Goal: Task Accomplishment & Management: Use online tool/utility

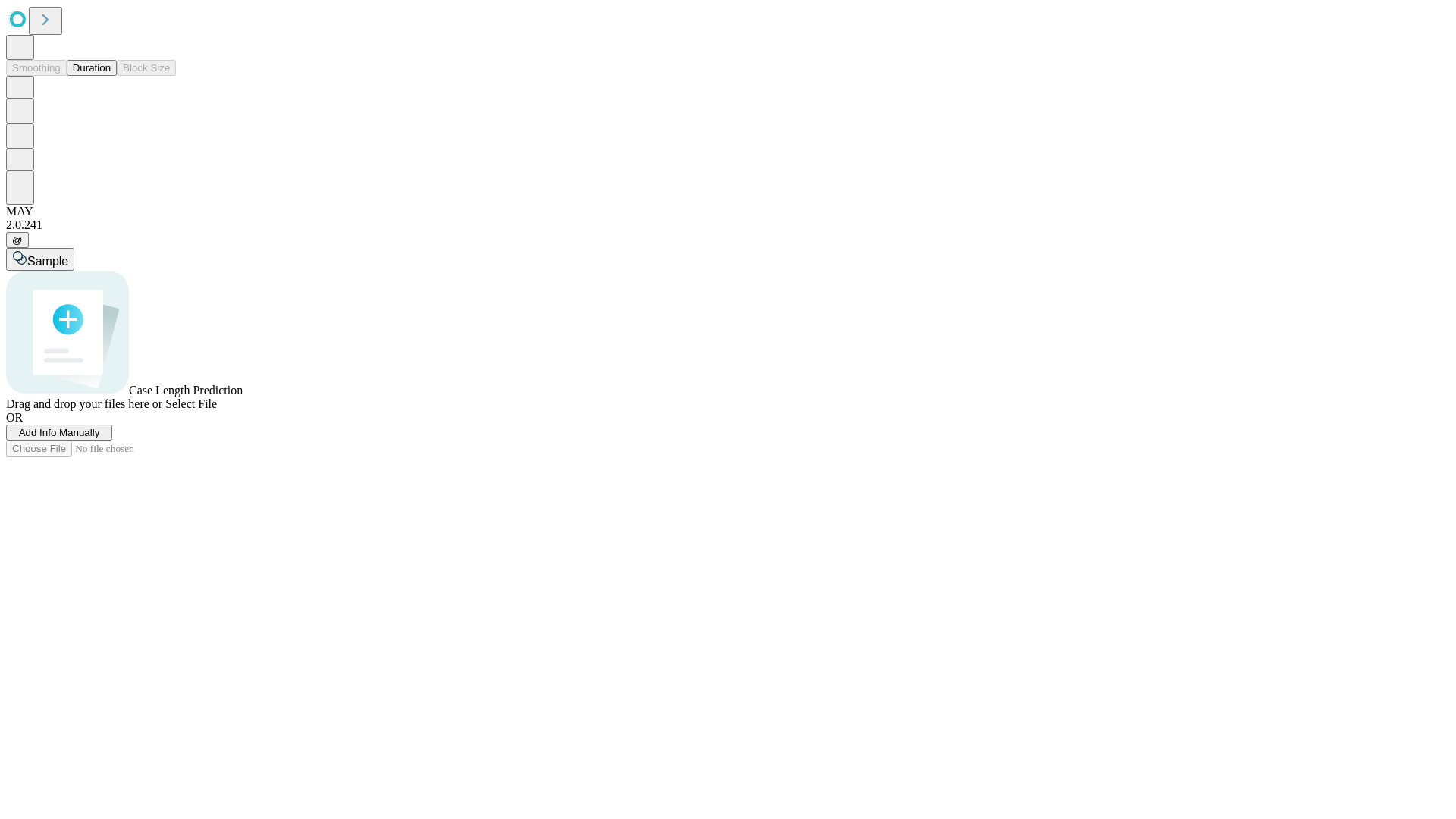
click at [111, 76] on button "Duration" at bounding box center [91, 67] width 50 height 16
click at [100, 439] on span "Add Info Manually" at bounding box center [59, 433] width 81 height 12
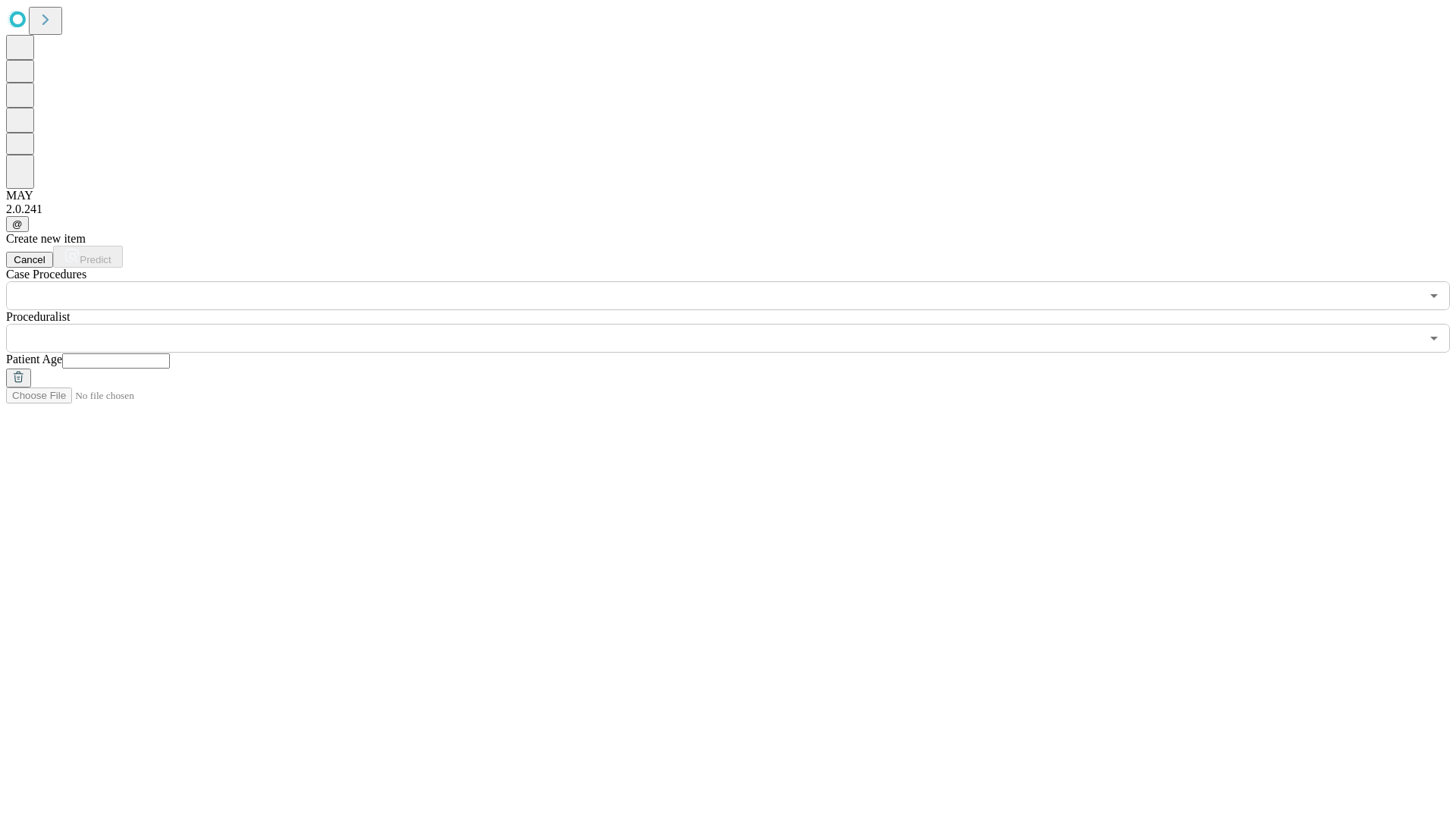
click at [170, 353] on input "text" at bounding box center [116, 361] width 108 height 15
type input "**"
click at [739, 323] on input "text" at bounding box center [713, 337] width 1415 height 29
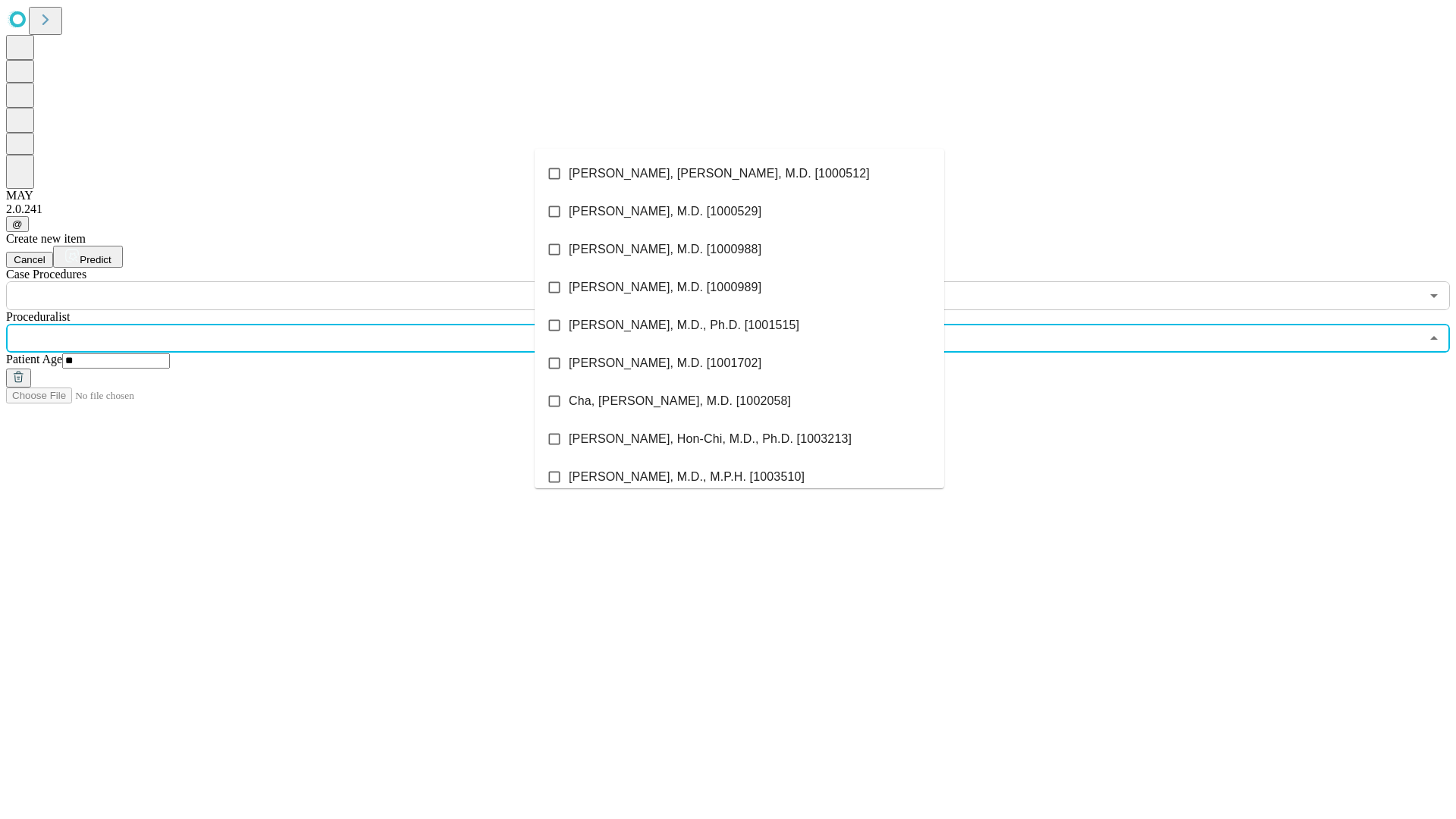
click at [739, 174] on li "[PERSON_NAME], [PERSON_NAME], M.D. [1000512]" at bounding box center [740, 174] width 410 height 38
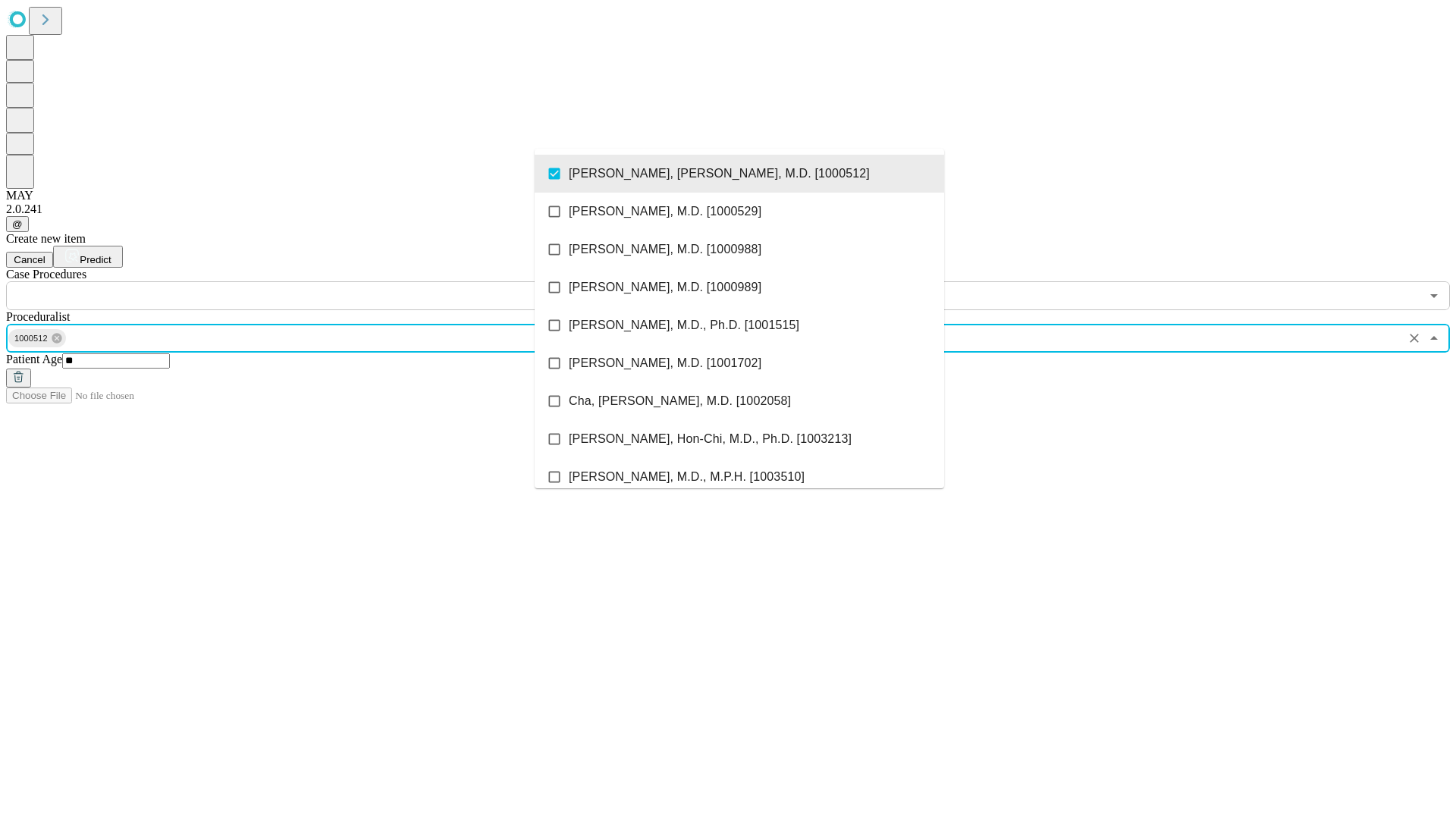
click at [319, 282] on input "text" at bounding box center [713, 295] width 1415 height 29
